Goal: Navigation & Orientation: Find specific page/section

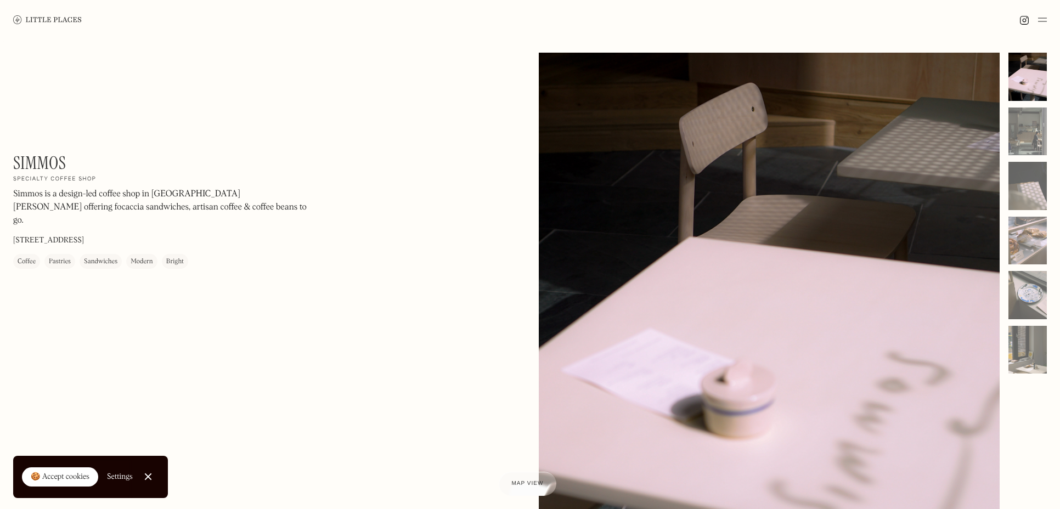
click at [44, 48] on div "Simmos On Our Radar Specialty coffee shop Simmos is a design-led coffee shop in…" at bounding box center [530, 350] width 1060 height 623
click at [1026, 136] on div at bounding box center [1027, 132] width 38 height 48
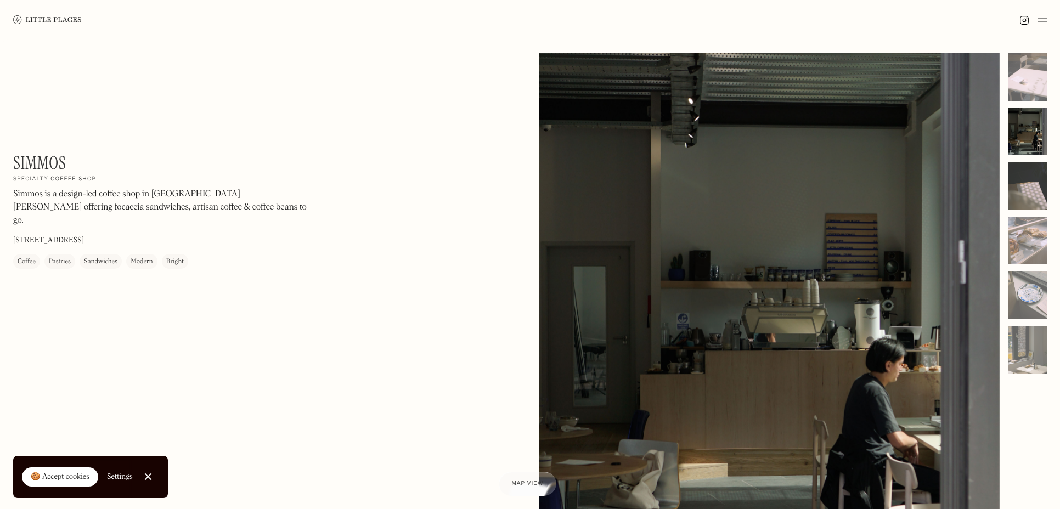
click at [1032, 182] on div at bounding box center [1027, 186] width 38 height 48
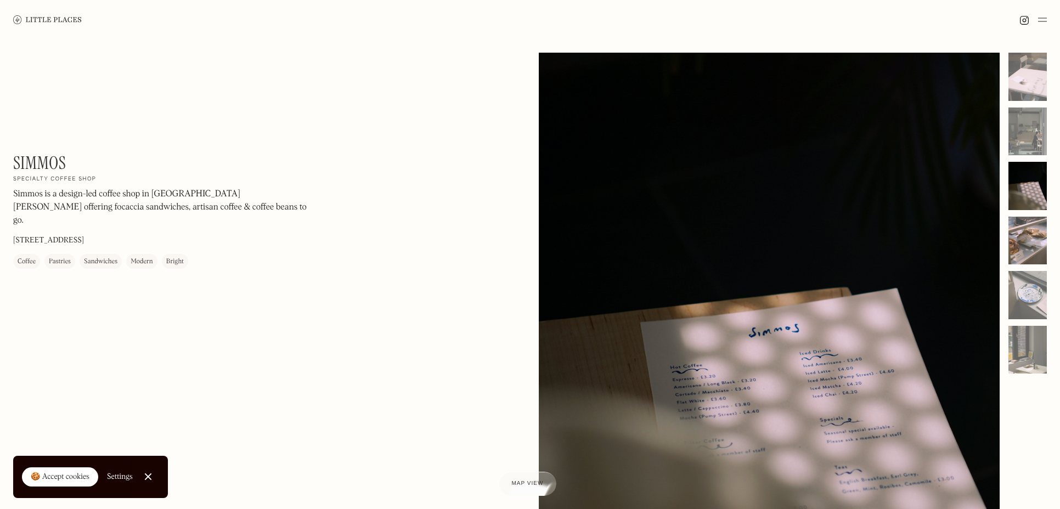
click at [1030, 235] on div at bounding box center [1027, 241] width 38 height 48
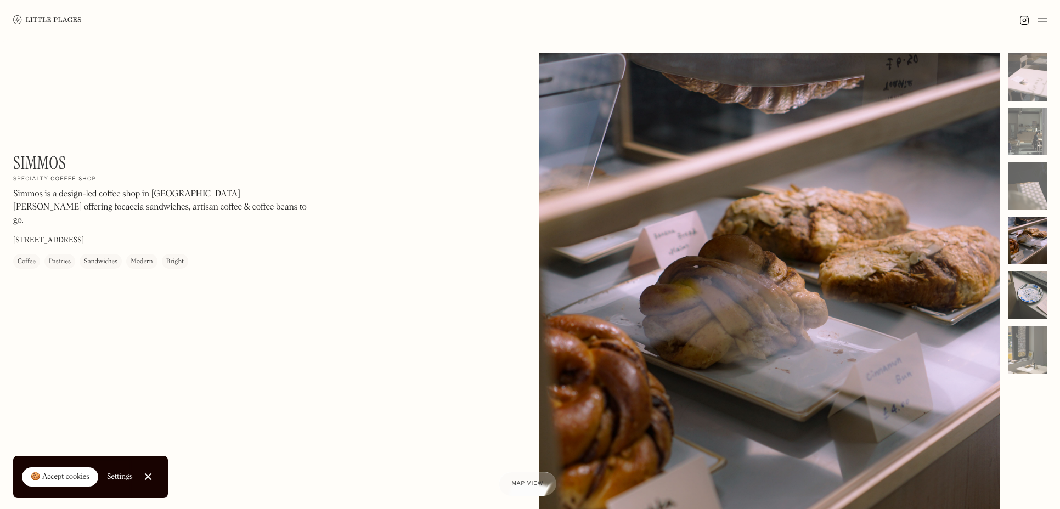
click at [1027, 287] on div at bounding box center [1027, 295] width 38 height 48
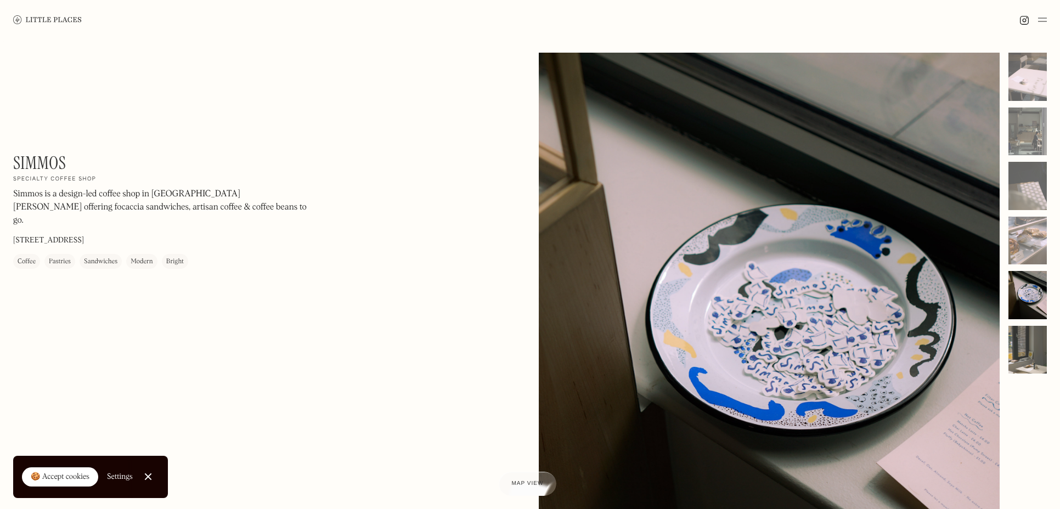
scroll to position [2, 0]
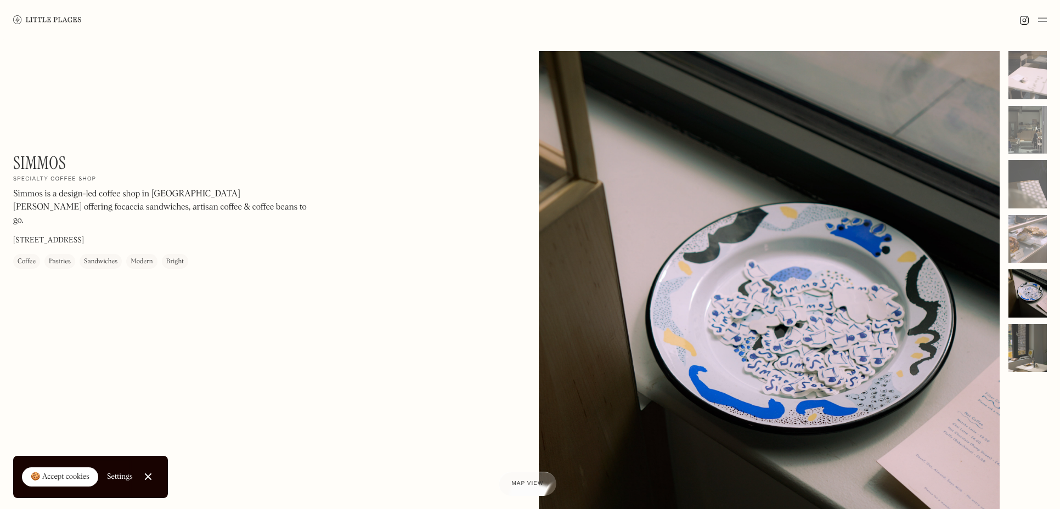
click at [1034, 341] on div at bounding box center [1027, 348] width 38 height 48
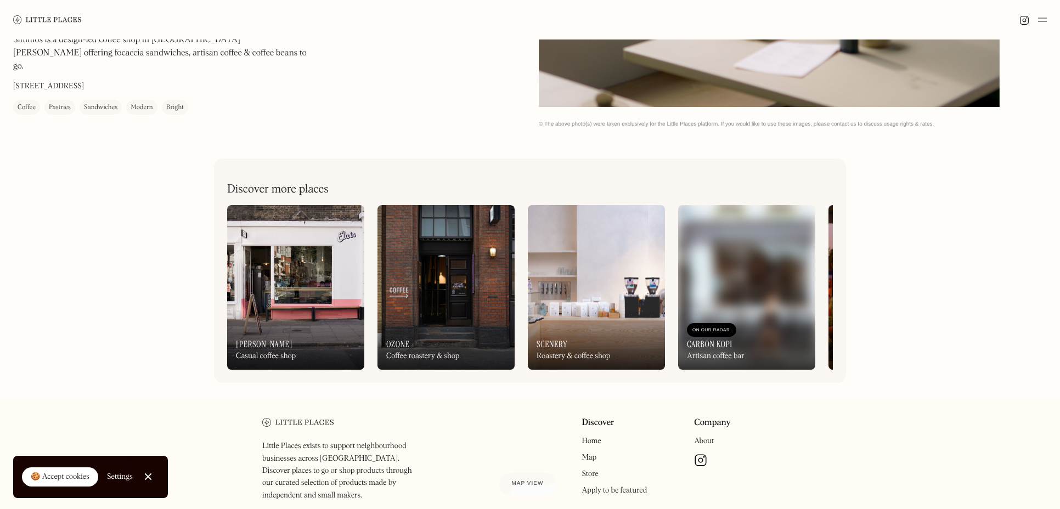
scroll to position [530, 0]
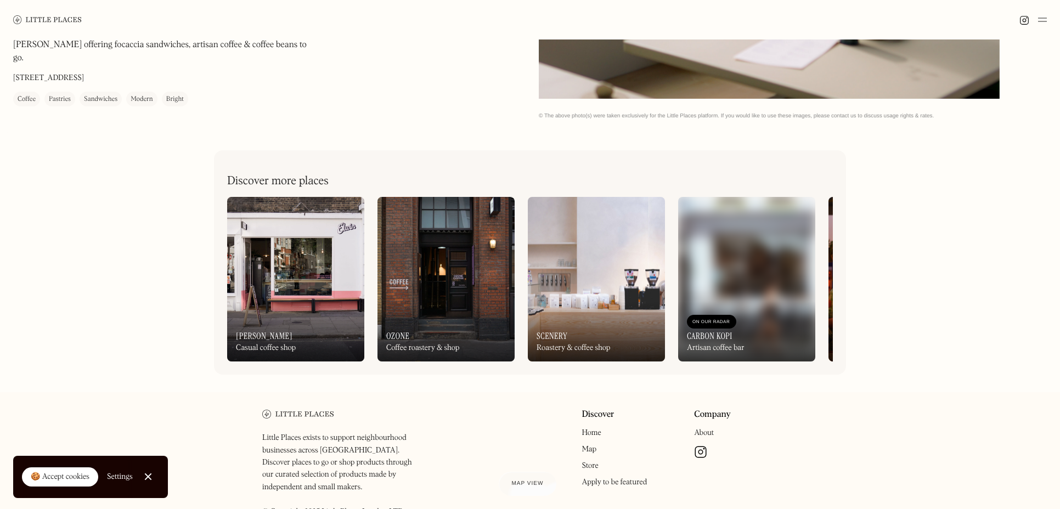
click at [335, 246] on img at bounding box center [295, 279] width 137 height 165
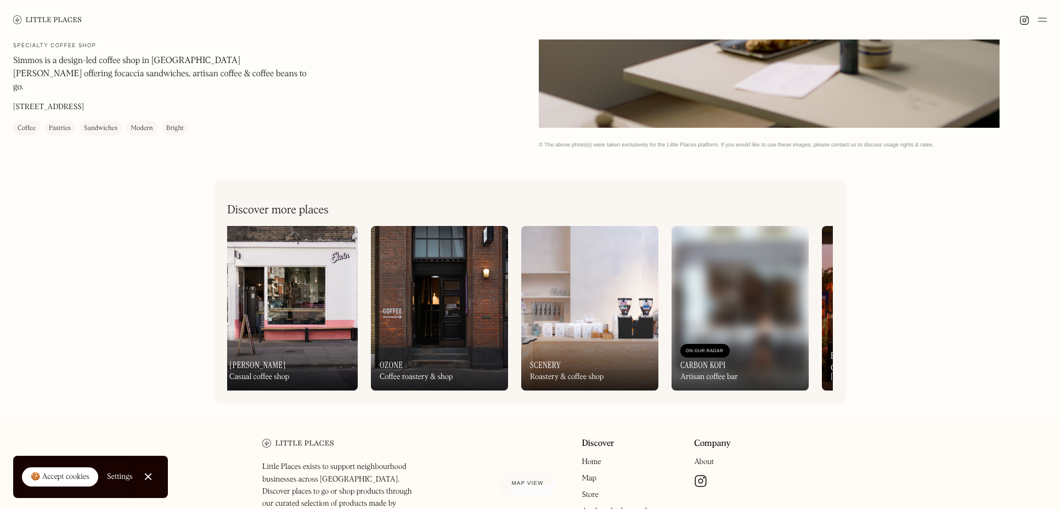
scroll to position [492, 0]
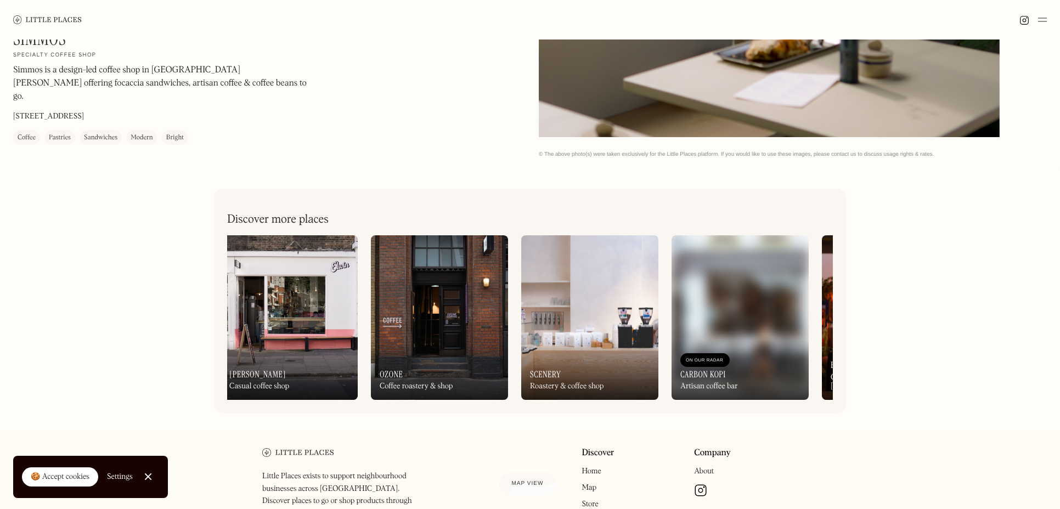
click at [593, 309] on img at bounding box center [589, 317] width 137 height 165
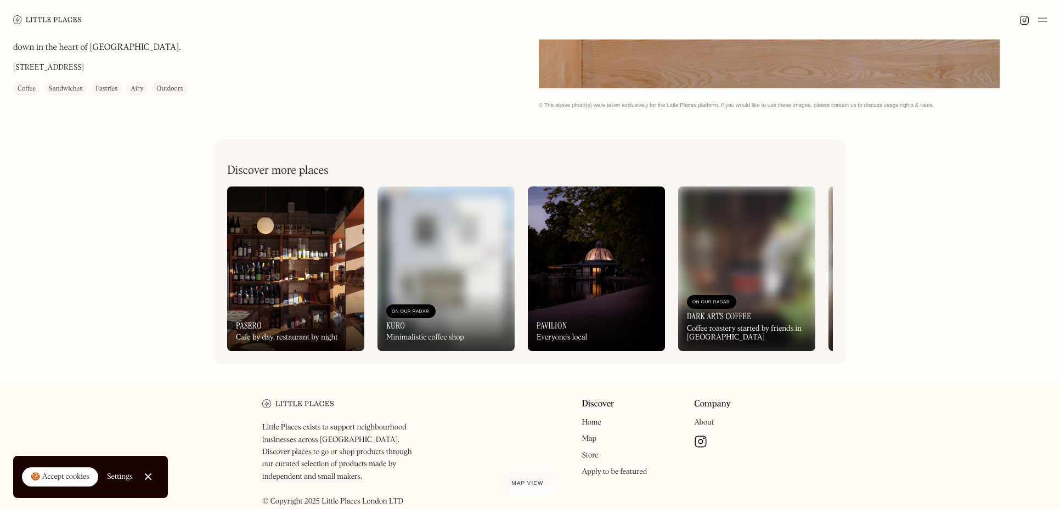
scroll to position [541, 0]
click at [250, 324] on h3 "Pasero" at bounding box center [249, 325] width 26 height 10
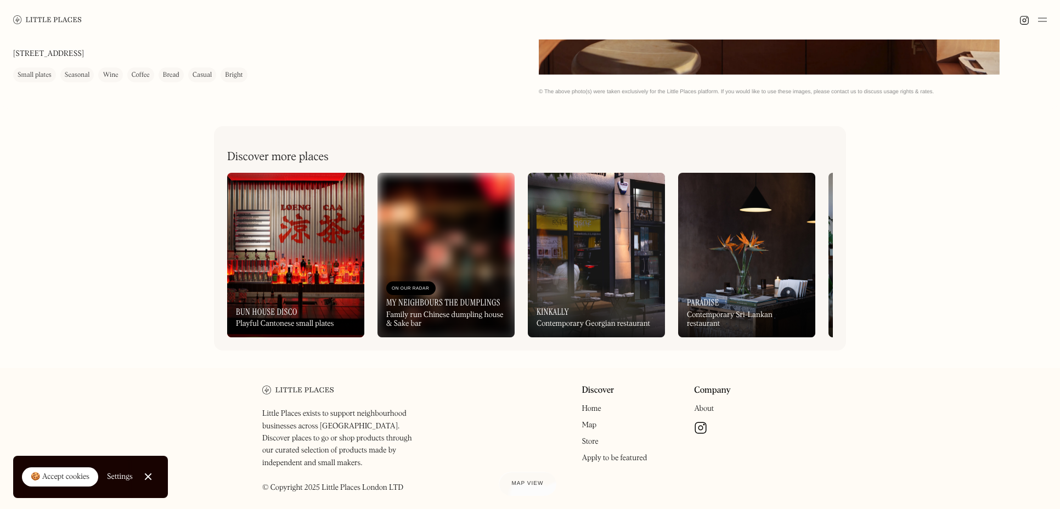
scroll to position [595, 0]
